Goal: Navigation & Orientation: Find specific page/section

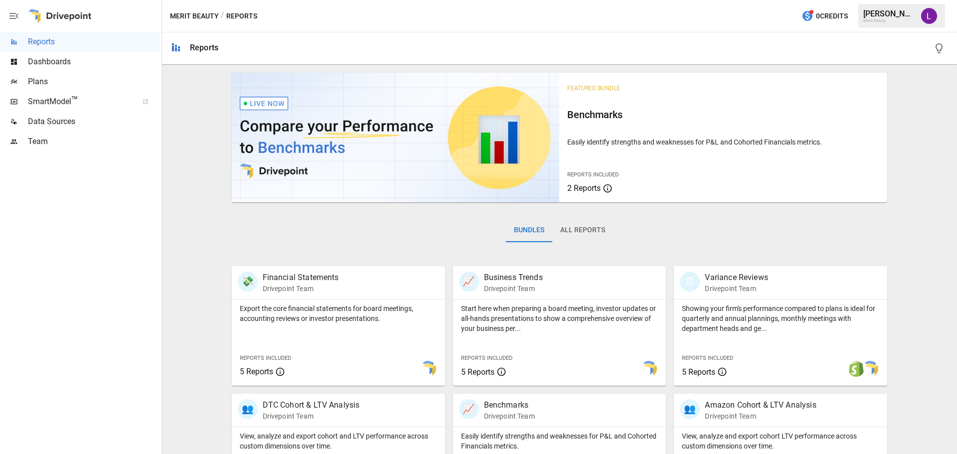
click at [49, 62] on span "Dashboards" at bounding box center [94, 62] width 132 height 12
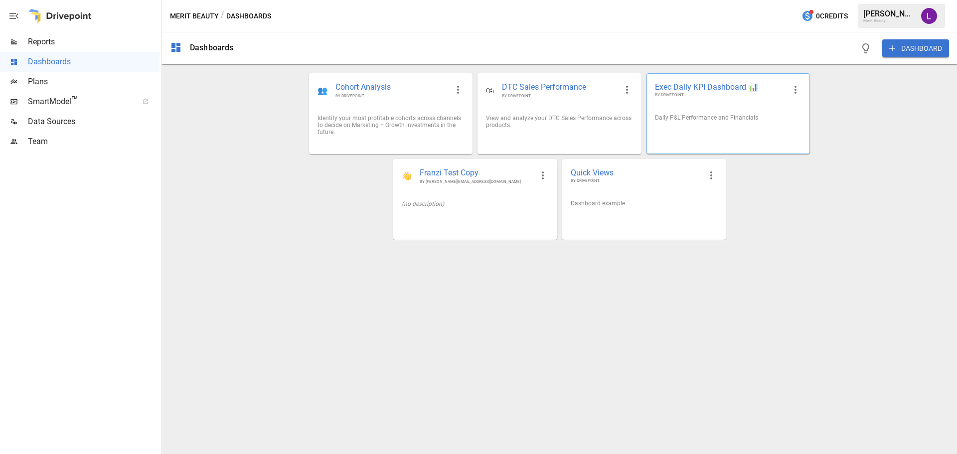
click at [700, 121] on div "Daily P&L Performance and Financials" at bounding box center [728, 117] width 147 height 7
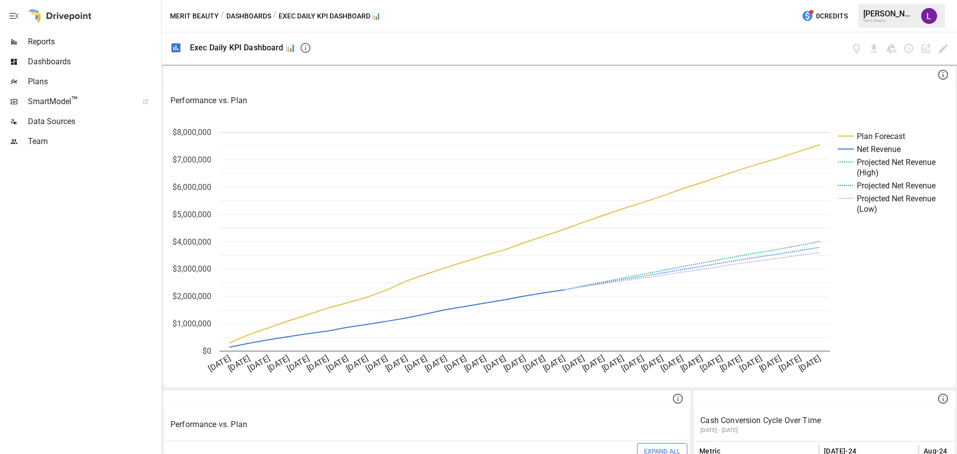
drag, startPoint x: 953, startPoint y: 341, endPoint x: 48, endPoint y: 117, distance: 932.6
click at [48, 117] on span "Data Sources" at bounding box center [94, 122] width 132 height 12
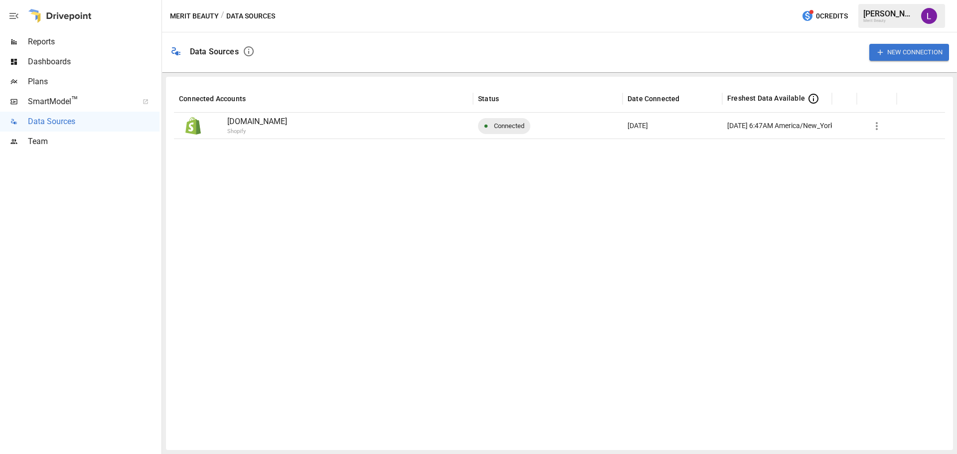
click at [264, 124] on p "[DOMAIN_NAME]" at bounding box center [347, 122] width 241 height 12
click at [58, 104] on span "SmartModel ™" at bounding box center [80, 102] width 104 height 12
click at [40, 78] on span "Plans" at bounding box center [94, 82] width 132 height 12
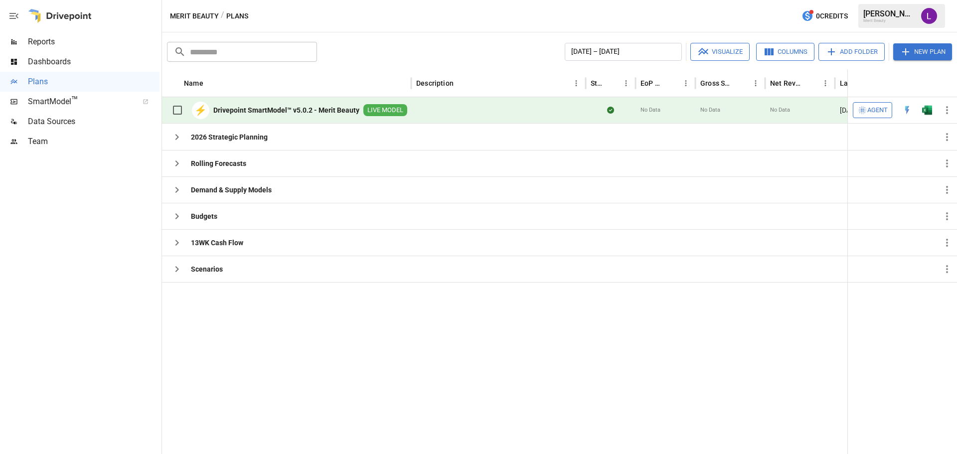
click at [60, 40] on span "Reports" at bounding box center [94, 42] width 132 height 12
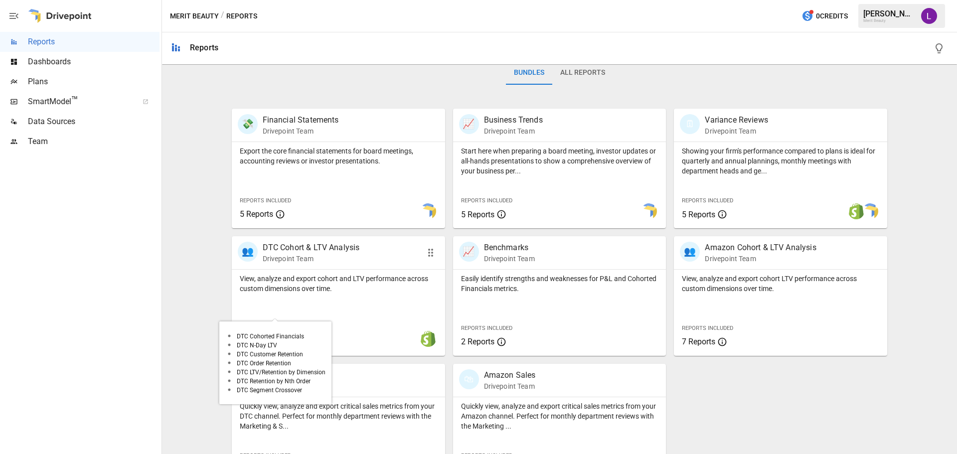
scroll to position [191, 0]
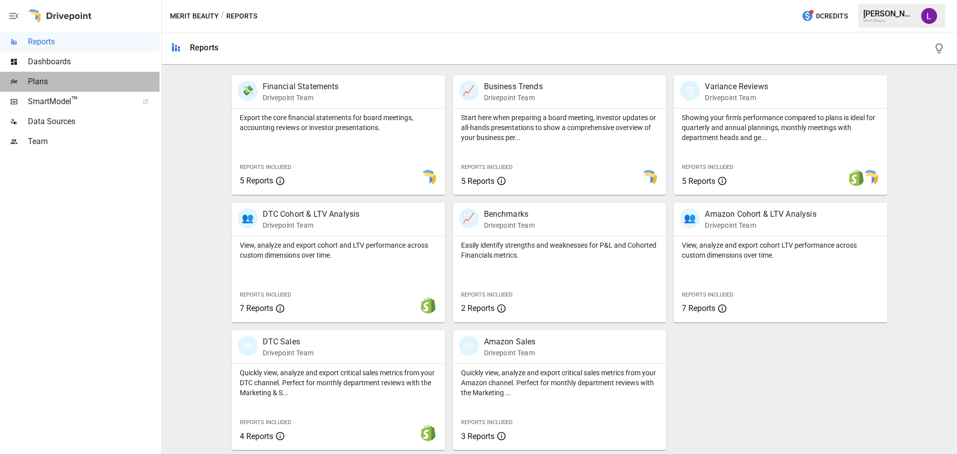
click at [40, 84] on span "Plans" at bounding box center [94, 82] width 132 height 12
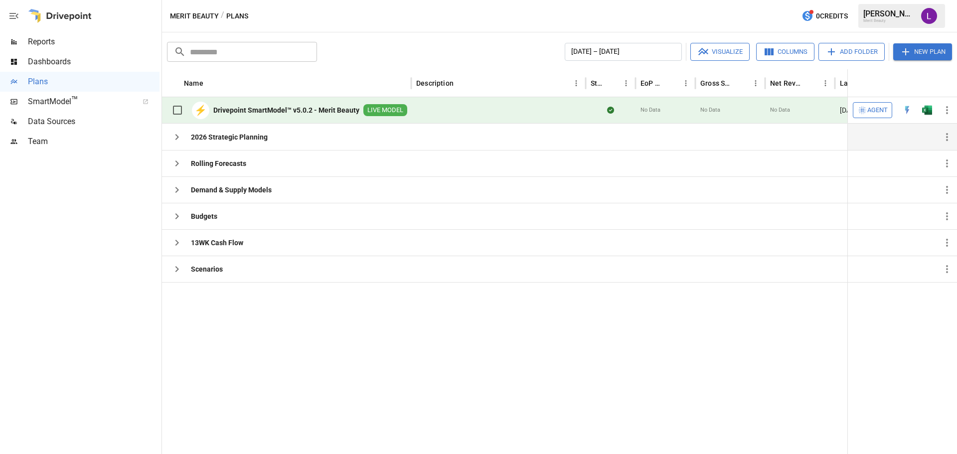
click at [175, 134] on icon "button" at bounding box center [177, 137] width 12 height 12
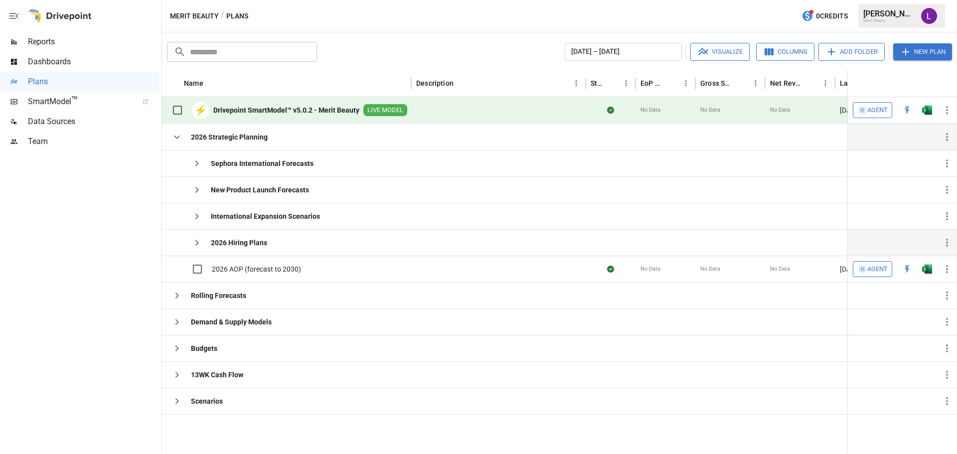
click at [257, 245] on b "2026 Hiring Plans" at bounding box center [239, 243] width 56 height 10
click at [199, 244] on icon "button" at bounding box center [197, 243] width 12 height 12
click at [193, 240] on icon "button" at bounding box center [197, 243] width 12 height 12
click at [275, 249] on div "2026 Hiring Plans" at bounding box center [286, 242] width 249 height 26
click at [949, 248] on icon "button" at bounding box center [947, 243] width 12 height 12
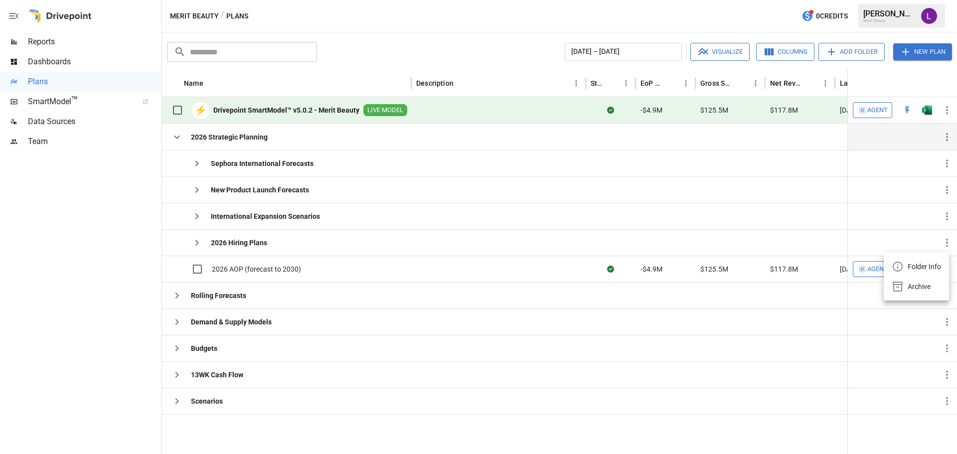
click at [249, 245] on div at bounding box center [478, 227] width 957 height 454
click at [259, 244] on b "2026 Hiring Plans" at bounding box center [239, 243] width 56 height 10
